Goal: Find specific page/section: Find specific page/section

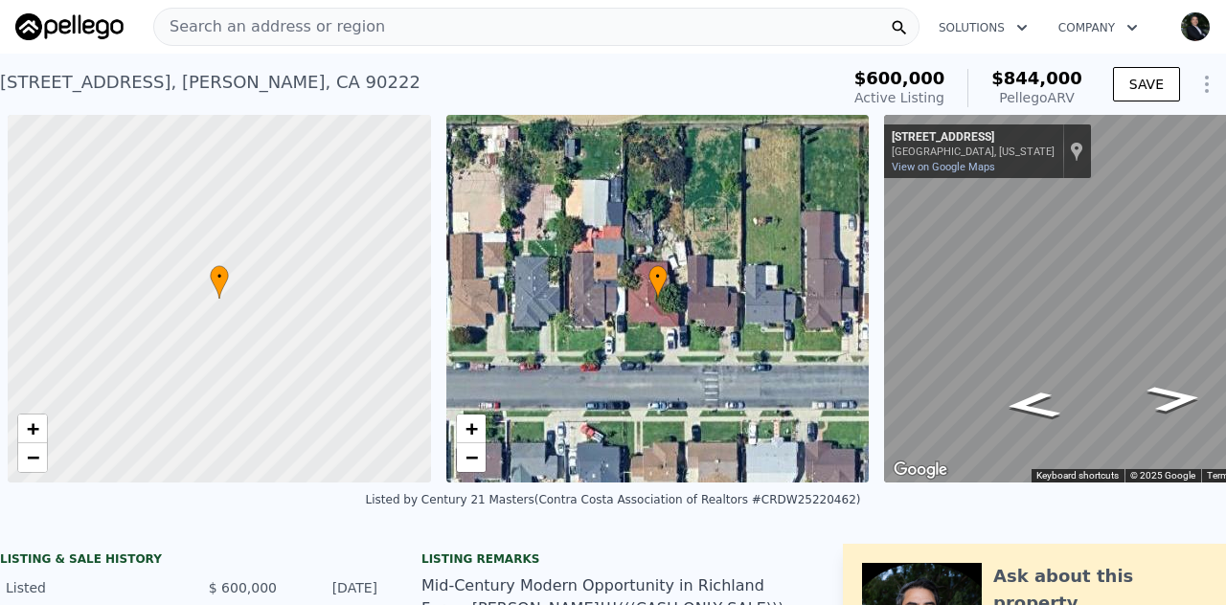
scroll to position [0, 8]
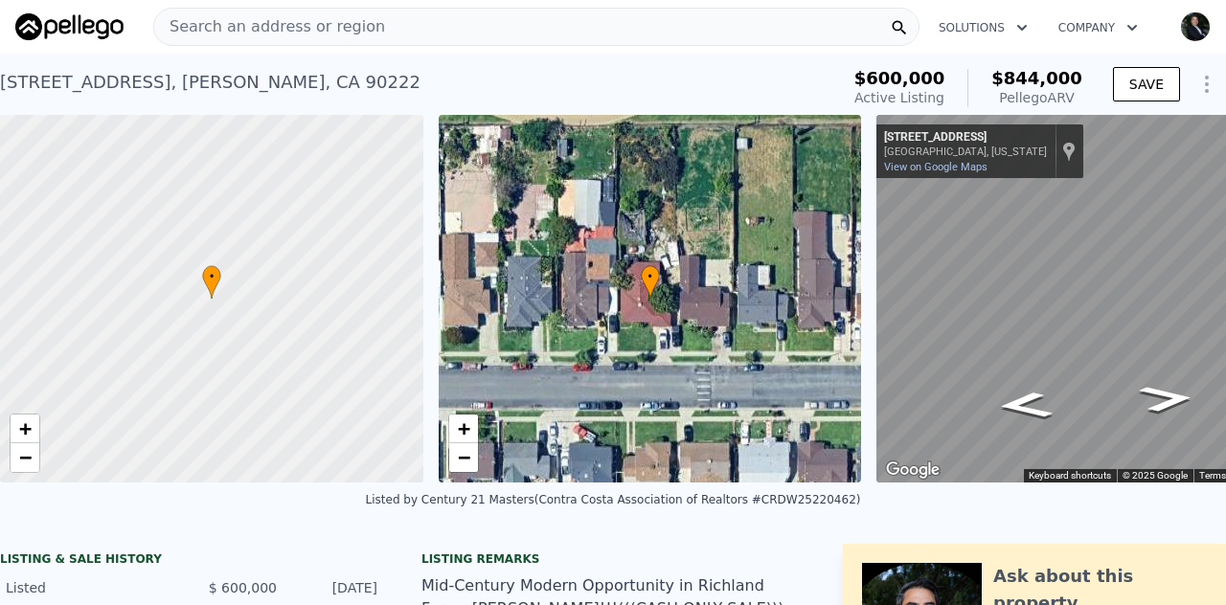
click at [308, 26] on span "Search an address or region" at bounding box center [269, 26] width 231 height 23
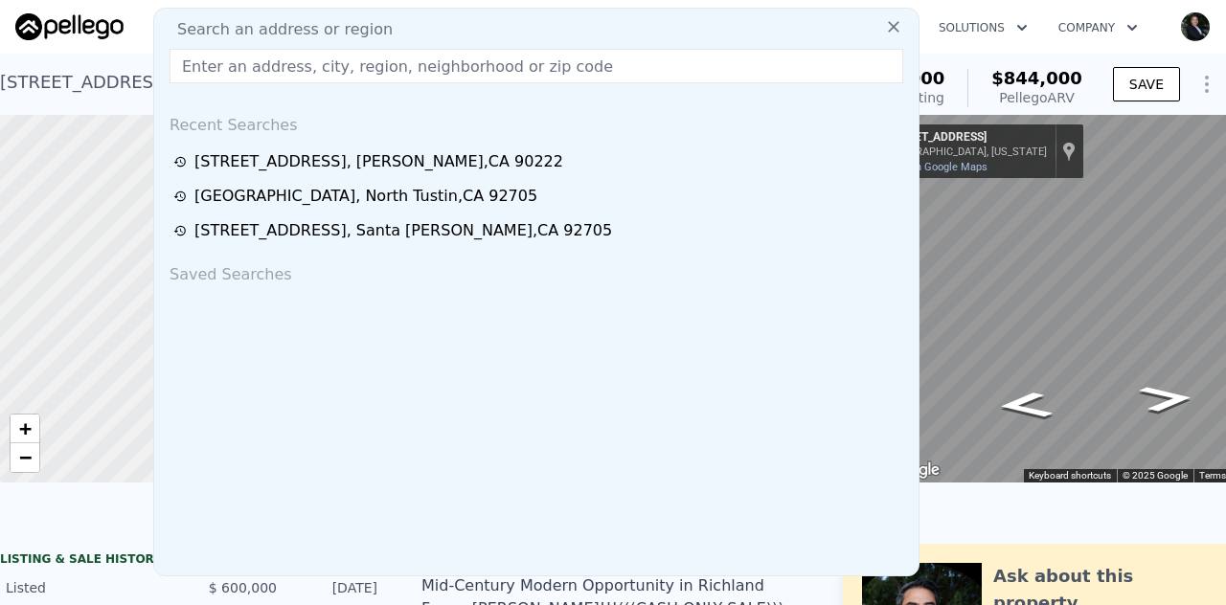
click at [307, 67] on input "text" at bounding box center [537, 66] width 734 height 34
paste input "[STREET_ADDRESS]"
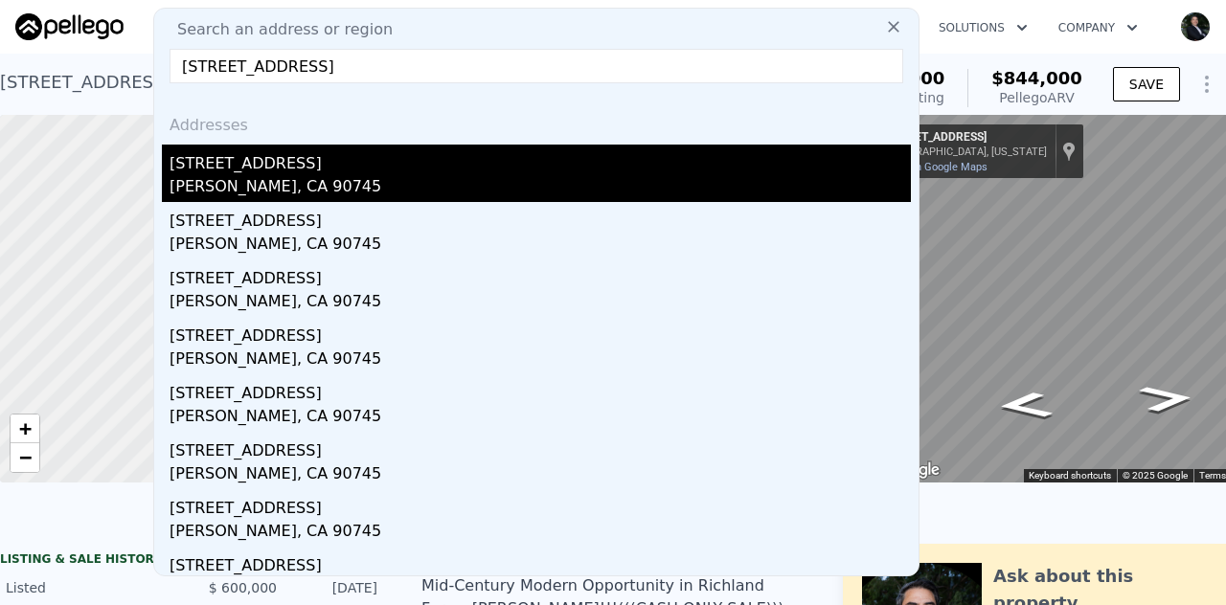
type input "[STREET_ADDRESS]"
click at [234, 164] on div "[STREET_ADDRESS]" at bounding box center [540, 160] width 741 height 31
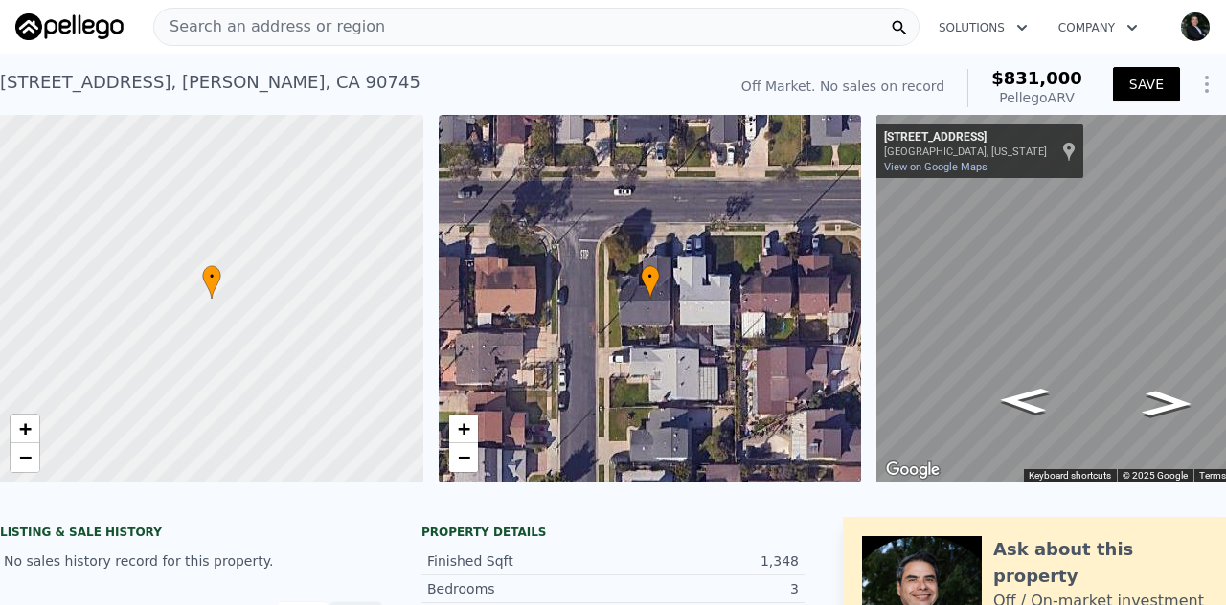
click at [1134, 89] on button "SAVE" at bounding box center [1146, 84] width 67 height 34
click at [1196, 87] on icon "Show Options" at bounding box center [1207, 84] width 23 height 23
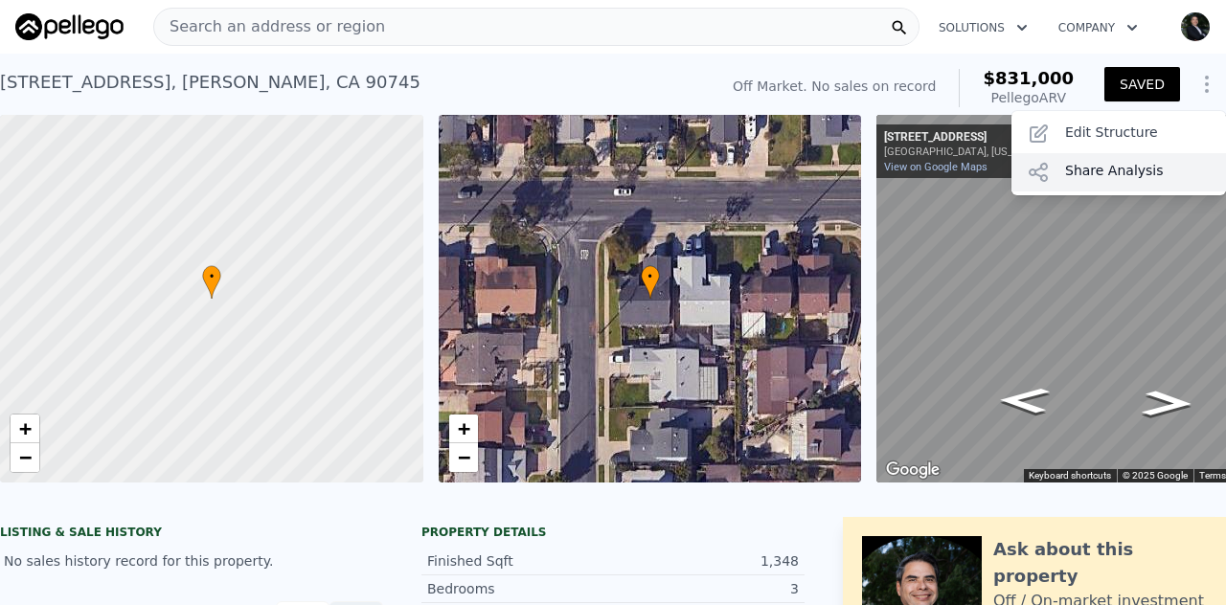
click at [1075, 176] on div "Share Analysis" at bounding box center [1119, 172] width 215 height 38
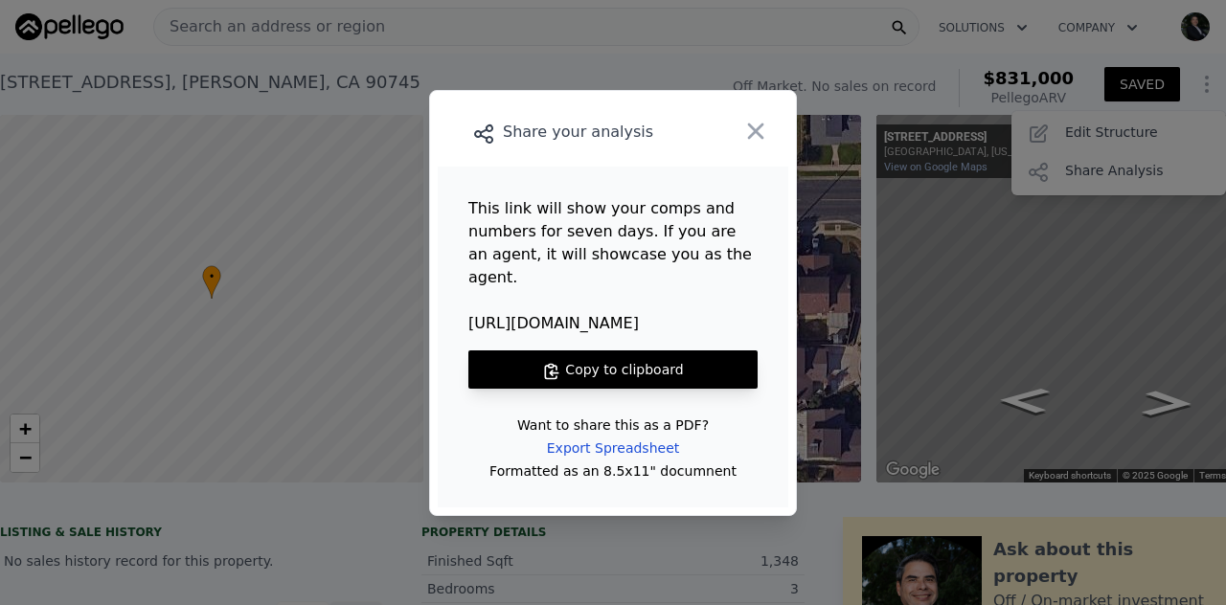
click at [601, 357] on button "Copy to clipboard" at bounding box center [612, 370] width 289 height 38
